Goal: Task Accomplishment & Management: Manage account settings

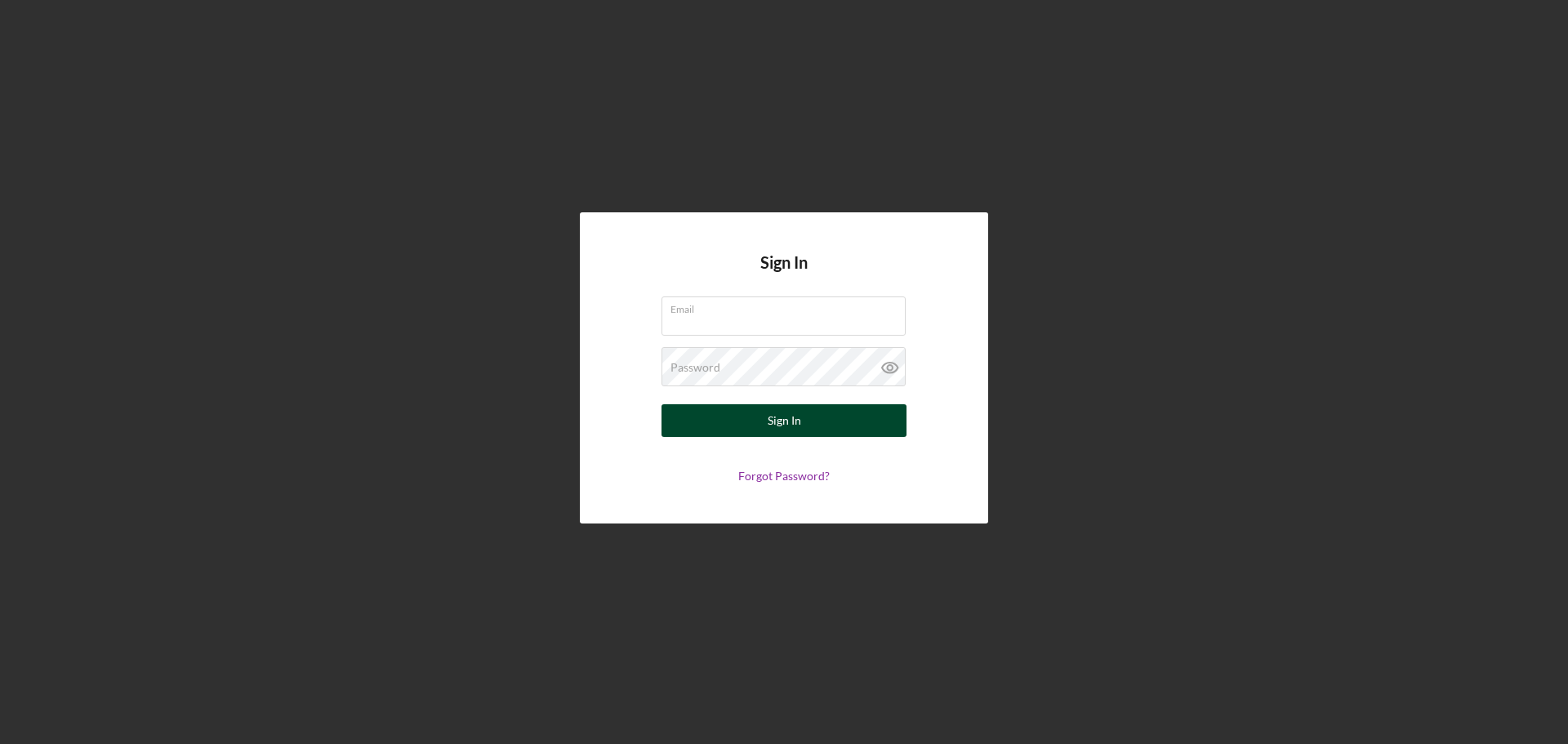
type input "[PERSON_NAME][EMAIL_ADDRESS][DOMAIN_NAME]"
click at [771, 426] on div "Sign In" at bounding box center [784, 421] width 33 height 32
